Goal: Transaction & Acquisition: Purchase product/service

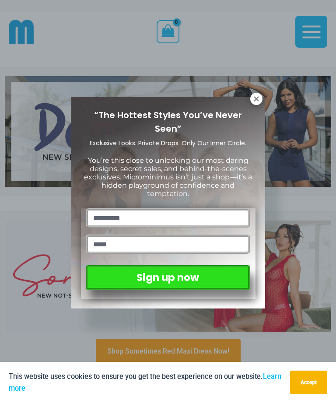
click at [256, 100] on icon at bounding box center [256, 98] width 5 height 5
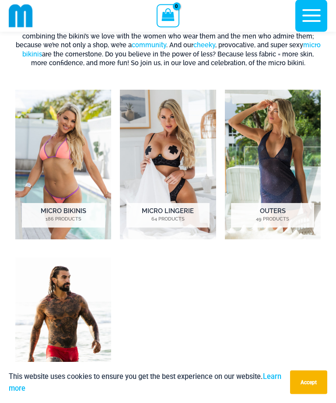
scroll to position [418, 0]
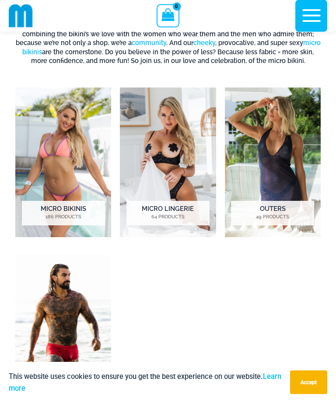
click at [66, 172] on img "Visit product category Micro Bikinis" at bounding box center [63, 163] width 96 height 150
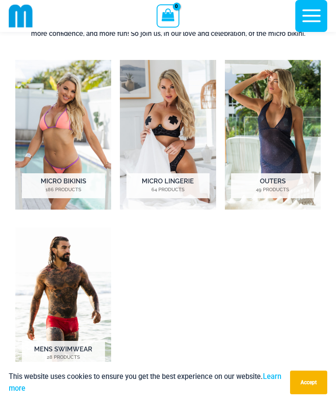
scroll to position [447, 0]
click at [162, 113] on img "Visit product category Micro Lingerie" at bounding box center [168, 135] width 96 height 150
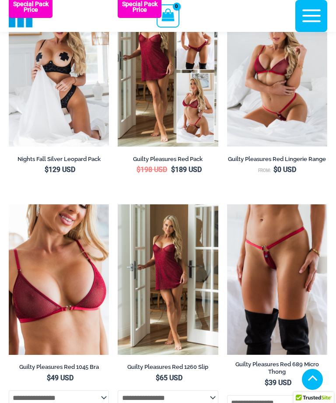
scroll to position [184, 0]
click at [227, 204] on img at bounding box center [227, 204] width 0 height 0
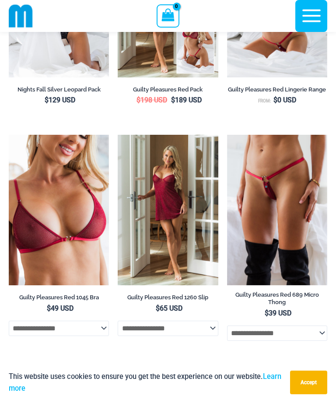
scroll to position [259, 0]
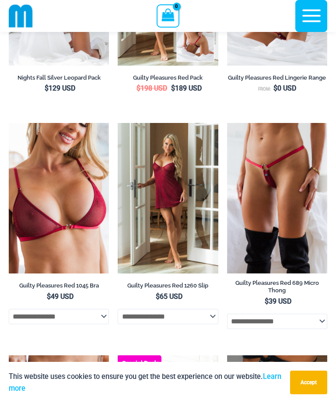
click at [9, 123] on img at bounding box center [9, 123] width 0 height 0
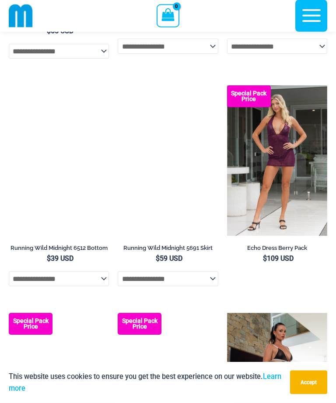
scroll to position [1209, 0]
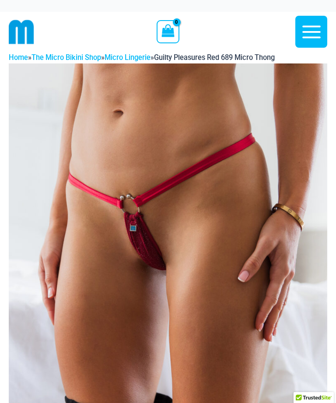
click at [23, 81] on img at bounding box center [168, 302] width 319 height 478
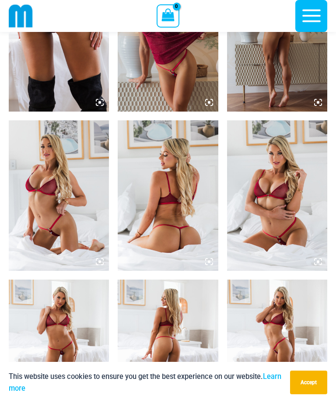
scroll to position [559, 0]
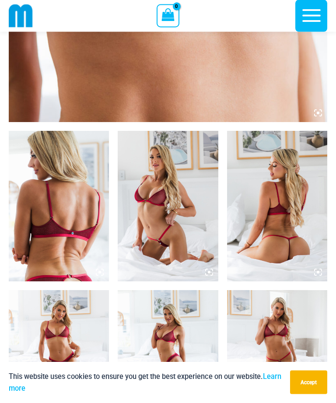
scroll to position [396, 0]
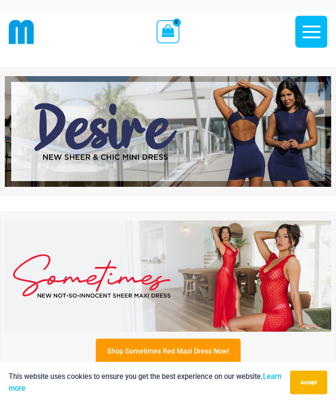
click at [70, 130] on img at bounding box center [168, 131] width 327 height 111
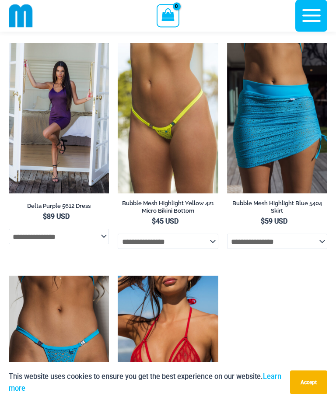
scroll to position [3100, 0]
